Goal: Book appointment/travel/reservation

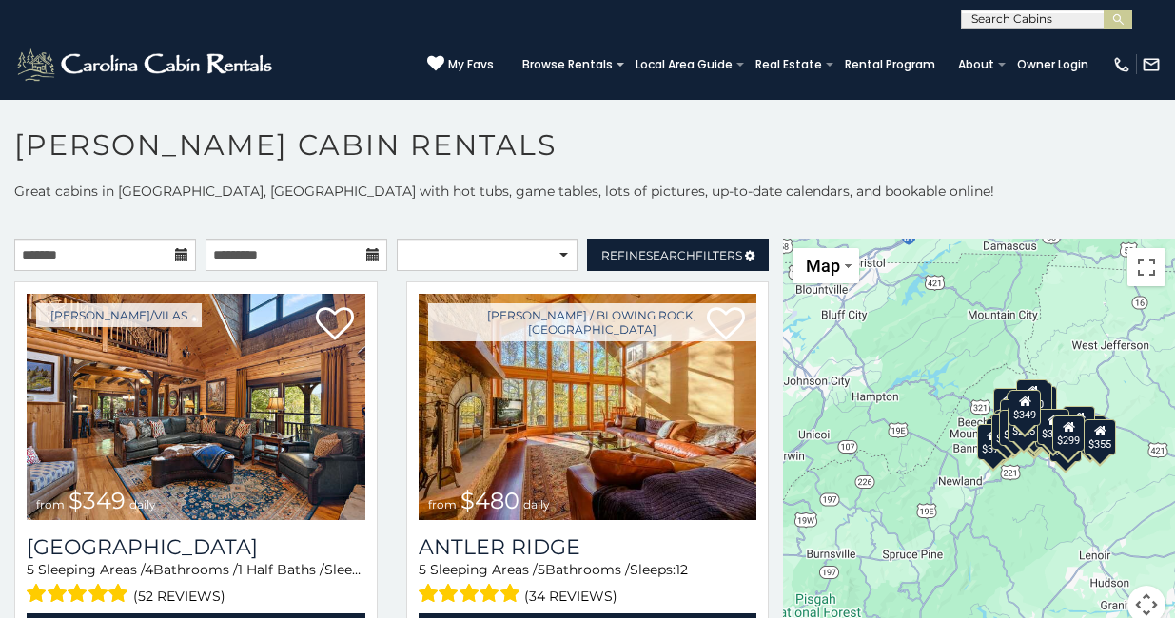
click at [185, 257] on icon at bounding box center [181, 254] width 13 height 13
click at [175, 259] on icon at bounding box center [181, 254] width 13 height 13
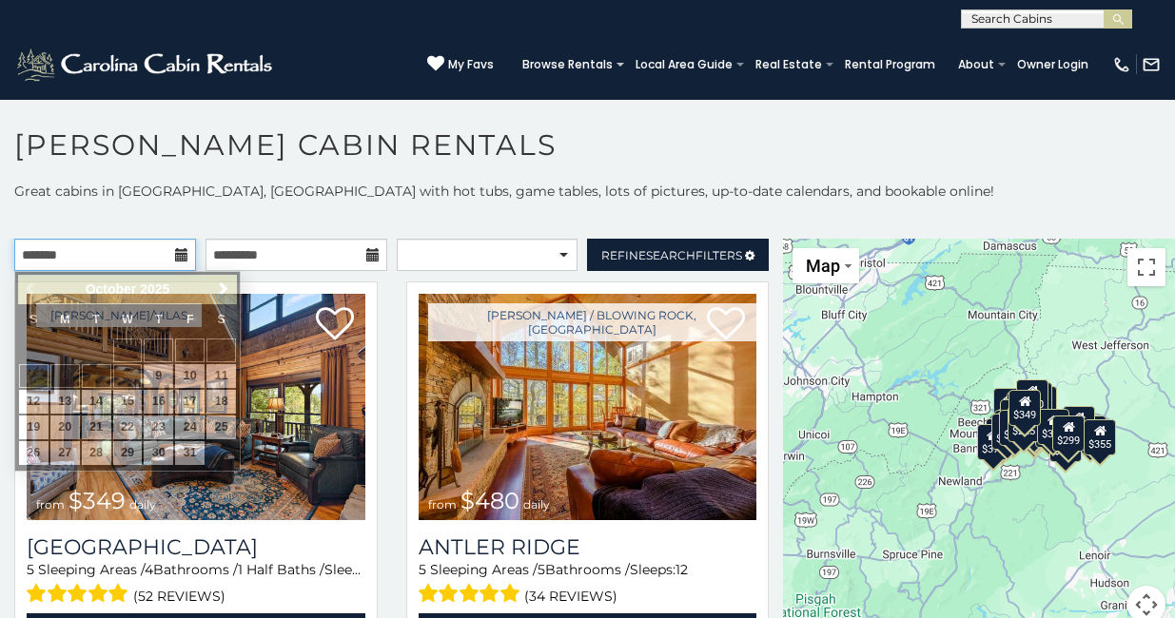
click at [77, 250] on input "text" at bounding box center [105, 255] width 182 height 32
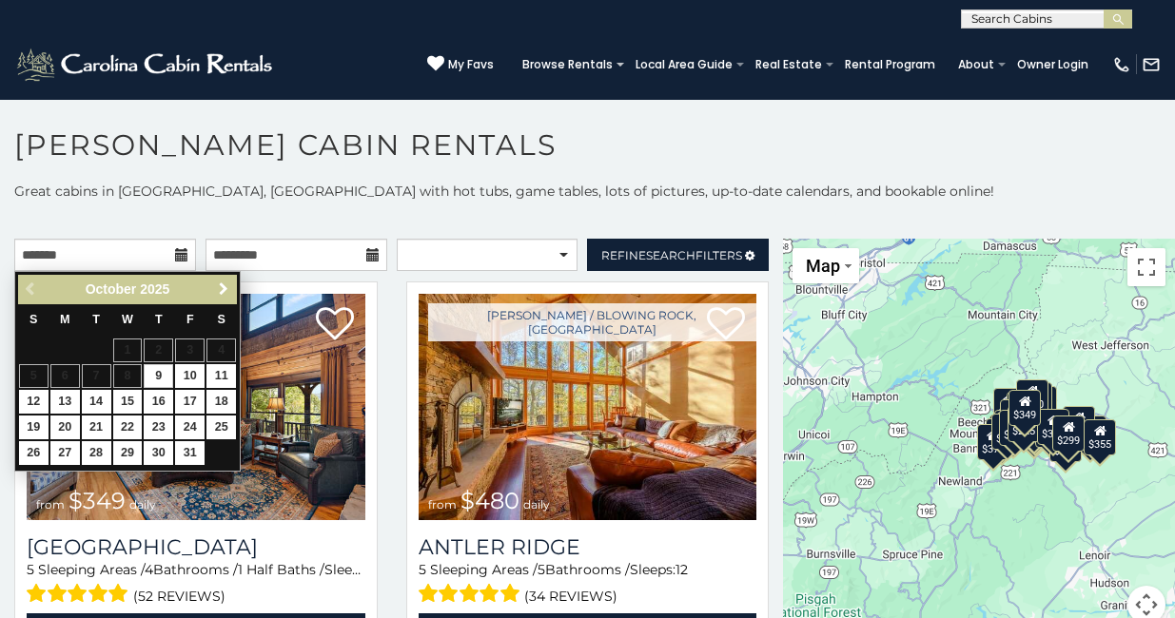
click at [229, 293] on span "Next" at bounding box center [223, 289] width 15 height 15
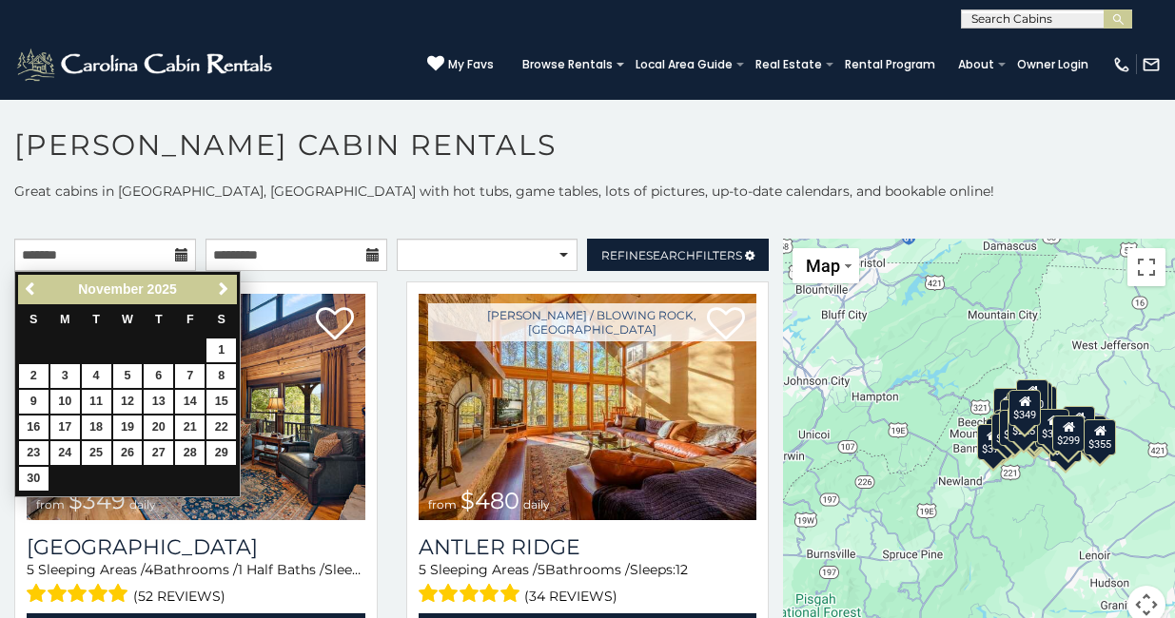
click at [229, 293] on span "Next" at bounding box center [223, 289] width 15 height 15
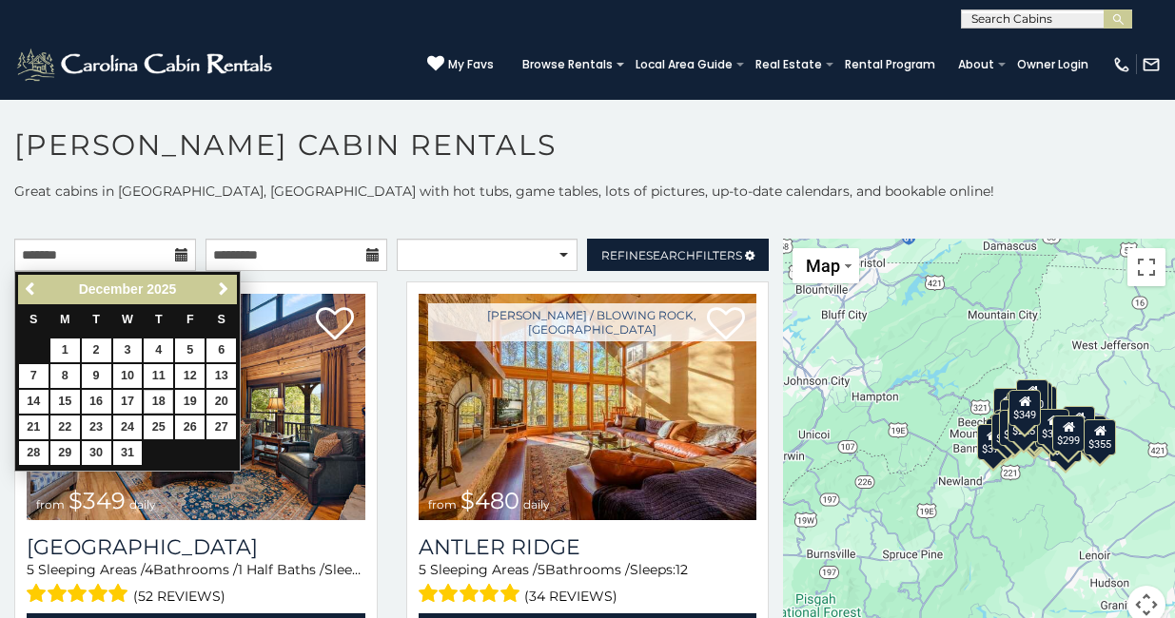
click at [166, 392] on link "18" at bounding box center [158, 402] width 29 height 24
type input "**********"
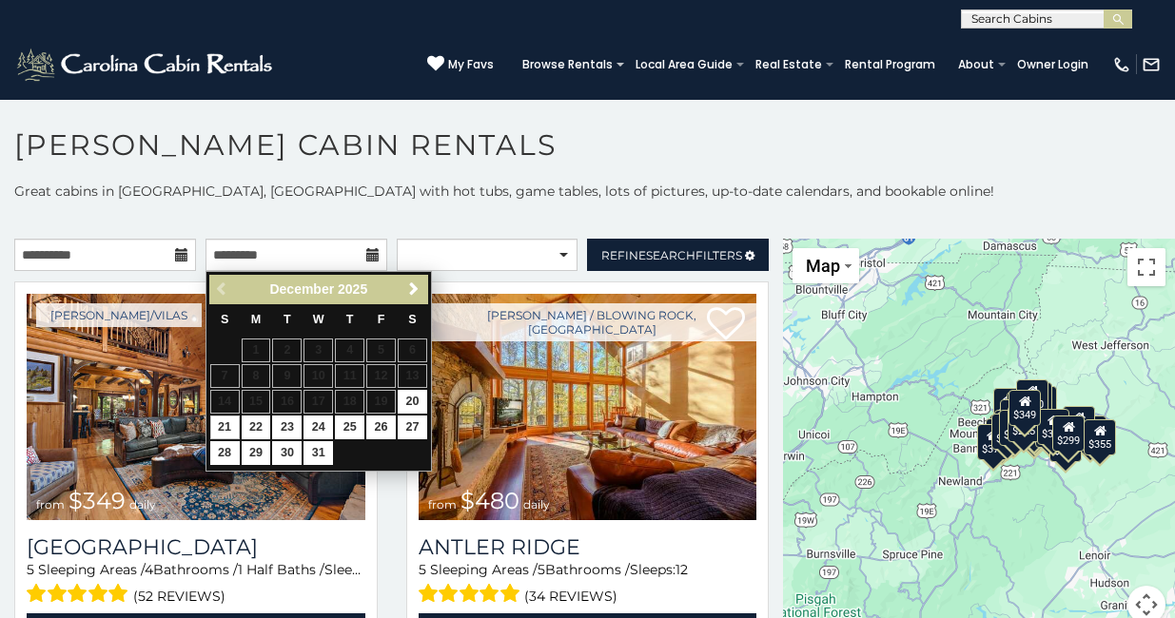
click at [223, 428] on link "21" at bounding box center [224, 428] width 29 height 24
type input "**********"
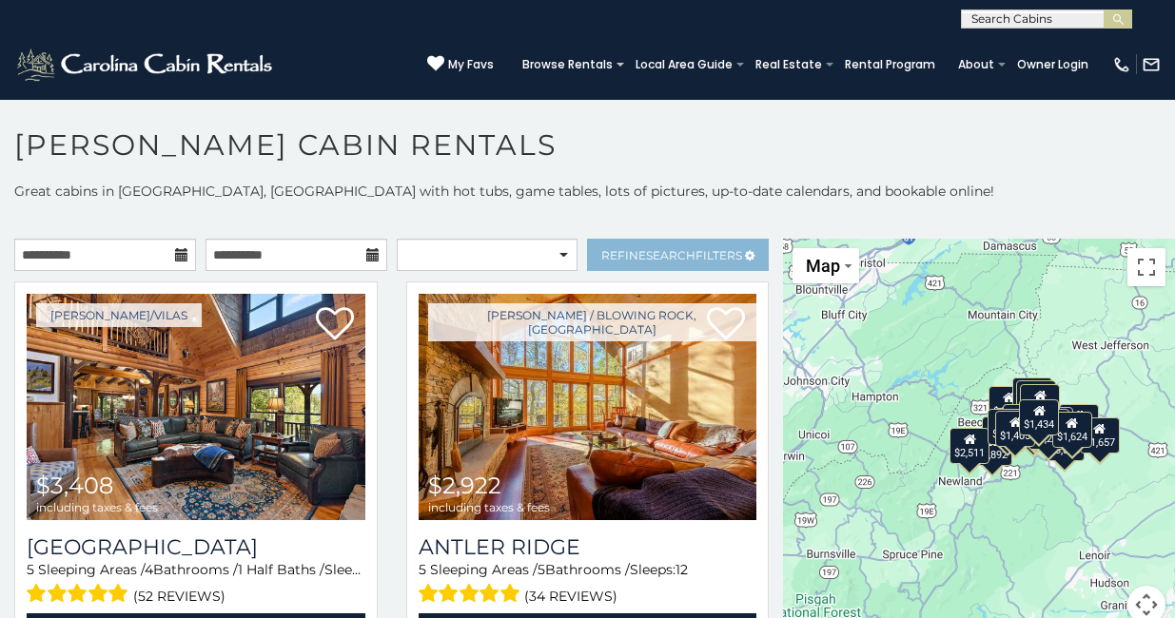
click at [670, 259] on span "Search" at bounding box center [670, 255] width 49 height 14
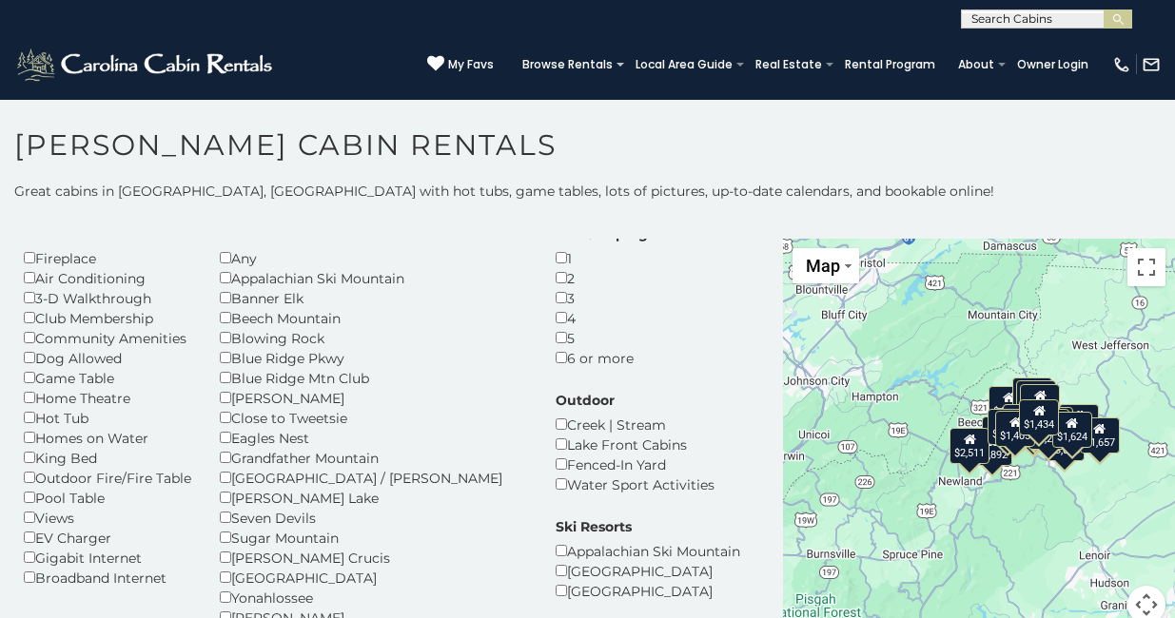
scroll to position [65, 0]
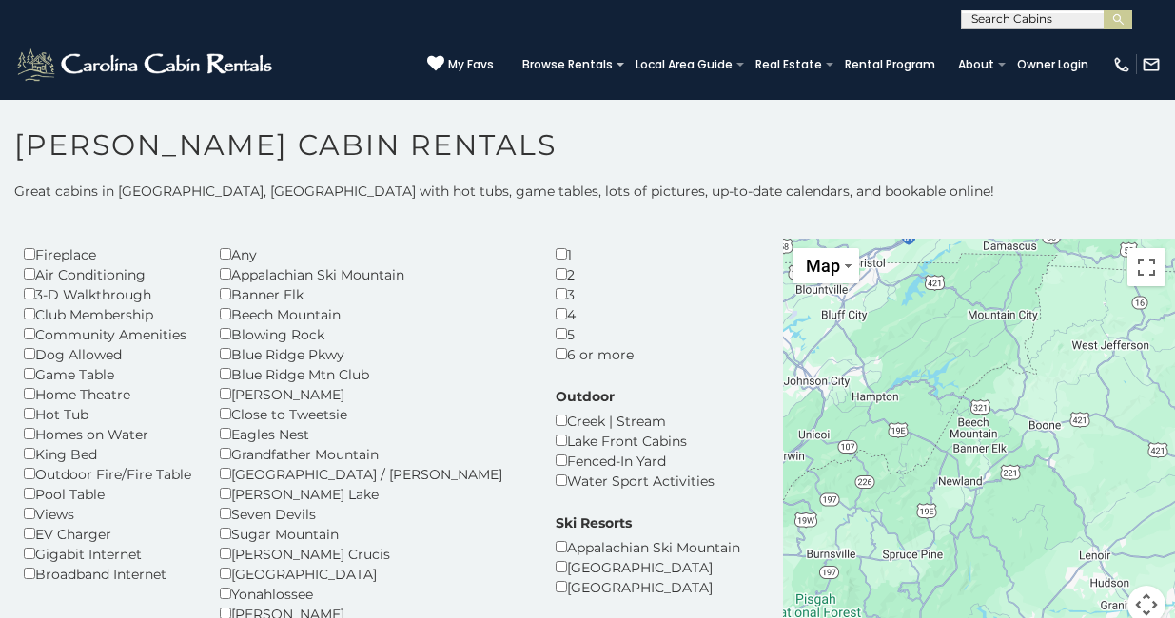
click at [943, 163] on h1 "[PERSON_NAME] Cabin Rentals" at bounding box center [587, 154] width 1175 height 54
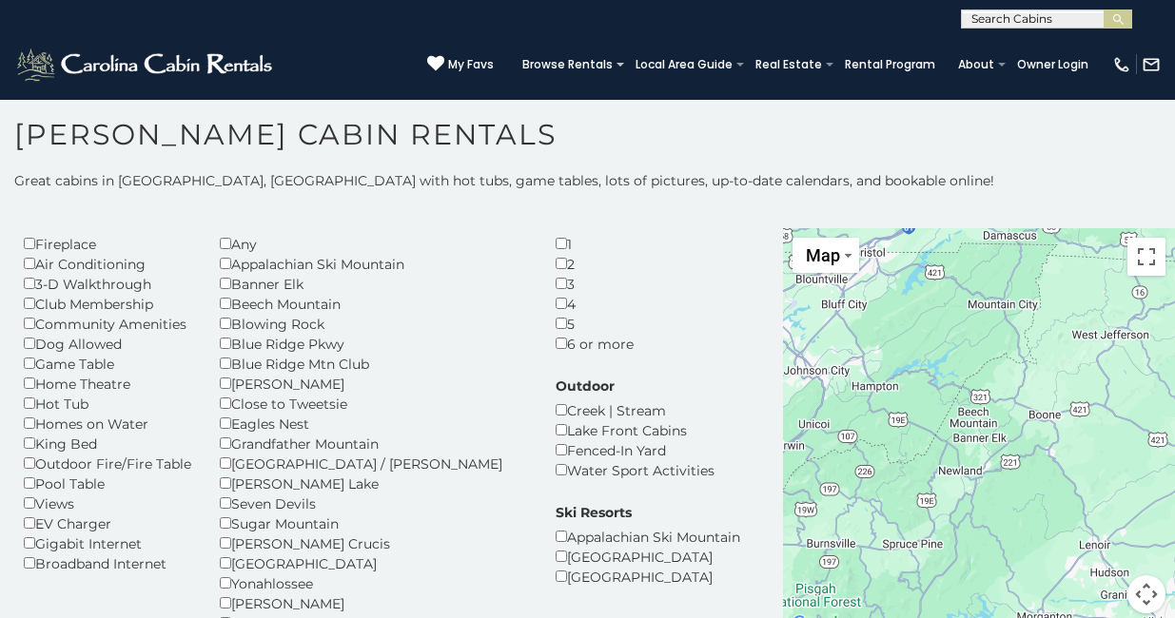
scroll to position [10, 0]
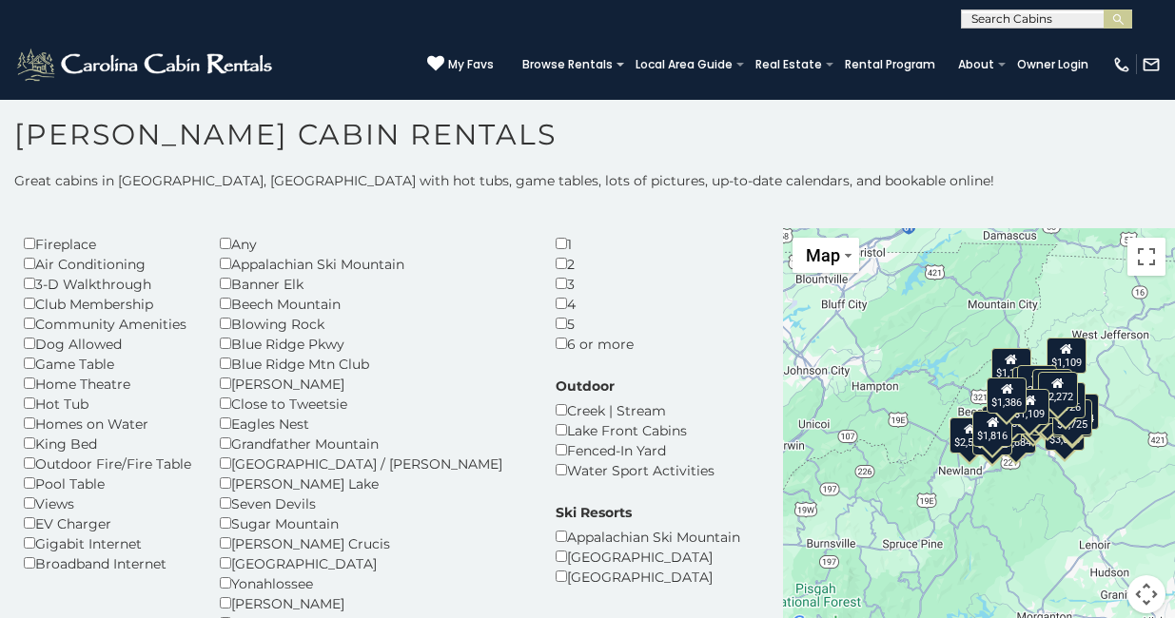
click at [944, 163] on h1 "[PERSON_NAME] Cabin Rentals" at bounding box center [587, 144] width 1175 height 54
click at [680, 392] on div "Amenities Fireplace Air Conditioning 3-D Walkthrough Club Membership Community …" at bounding box center [392, 516] width 764 height 612
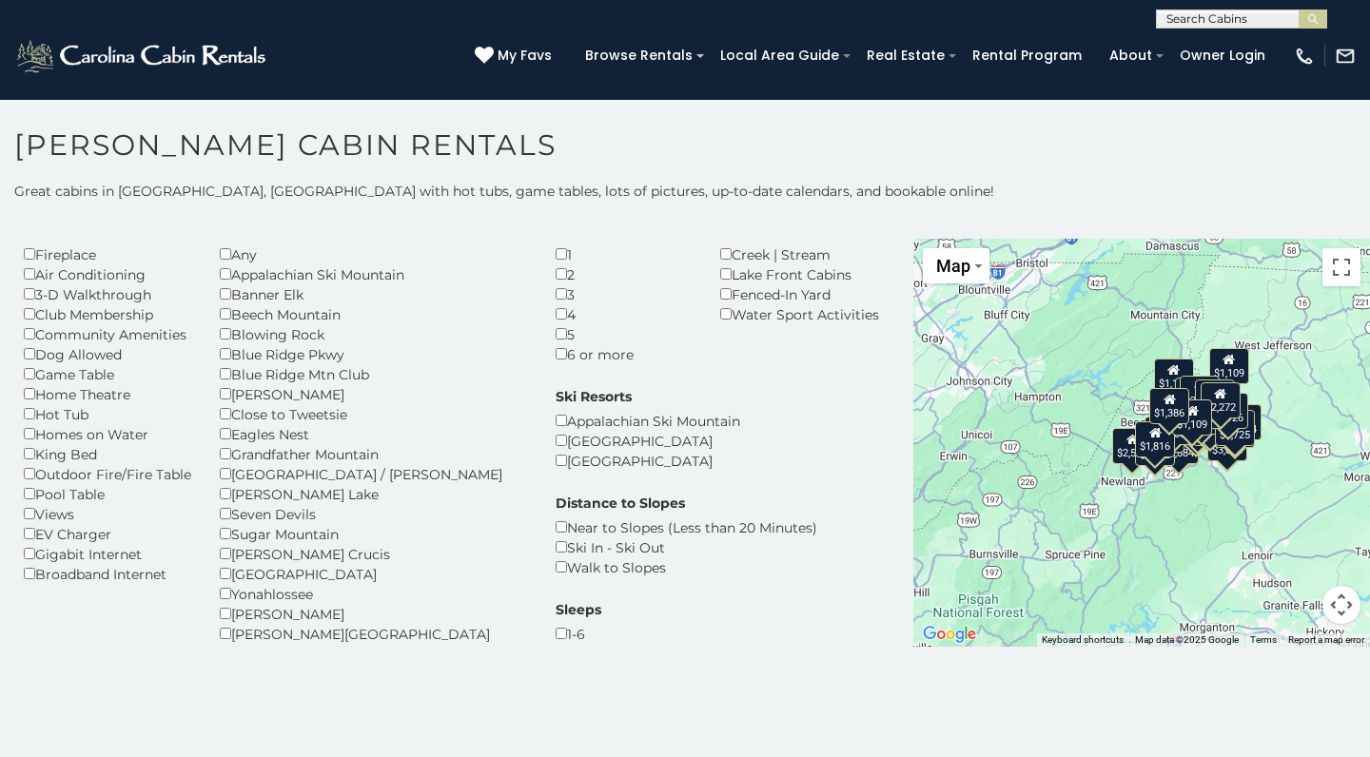
click at [1165, 166] on h1 "[PERSON_NAME] Cabin Rentals" at bounding box center [685, 154] width 1370 height 54
